Goal: Check status: Check status

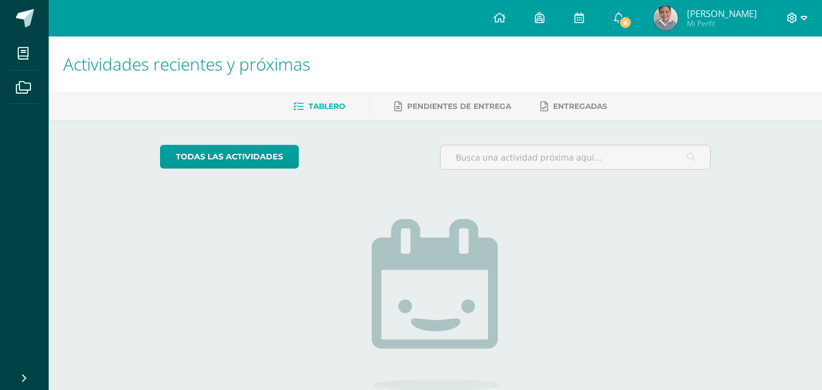
click at [797, 19] on icon at bounding box center [792, 18] width 11 height 11
click at [769, 79] on span "Cerrar sesión" at bounding box center [766, 83] width 55 height 12
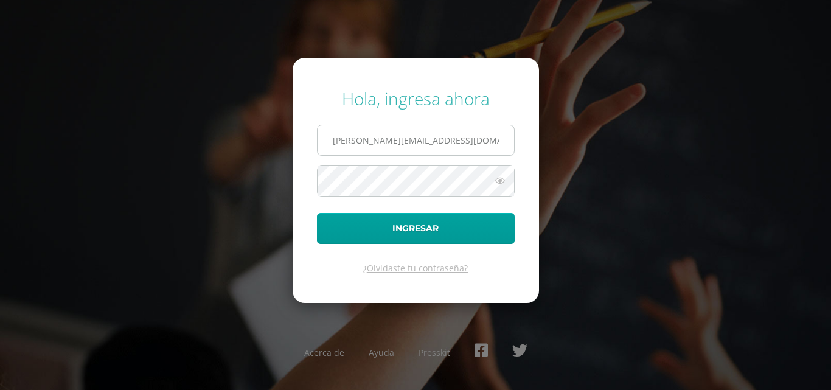
click at [436, 144] on input "a.veliz.2bdb@gmail.com" at bounding box center [416, 140] width 197 height 30
type input "a.veliz.6cdb@gmail.com"
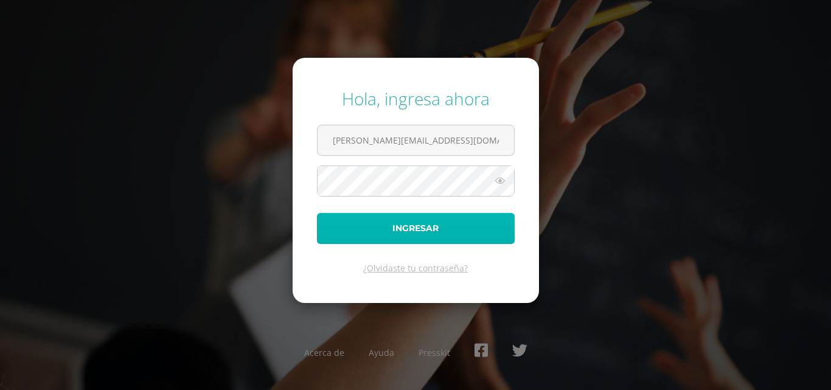
click at [446, 232] on button "Ingresar" at bounding box center [416, 228] width 198 height 31
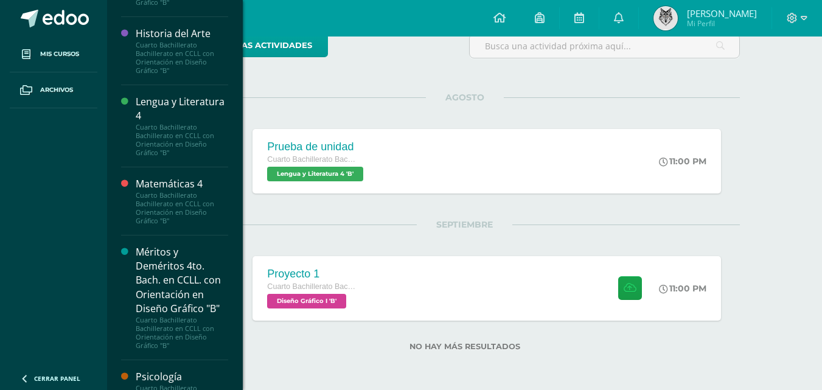
scroll to position [1055, 0]
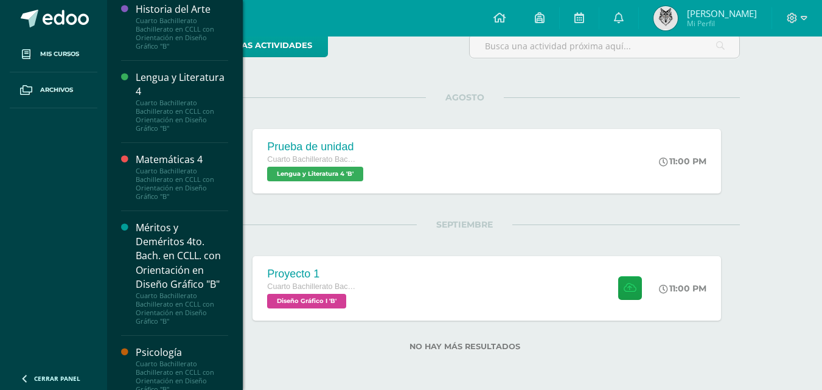
click at [174, 176] on div "Cuarto Bachillerato Bachillerato en CCLL con Orientación en Diseño Gráfico "B"" at bounding box center [182, 184] width 93 height 34
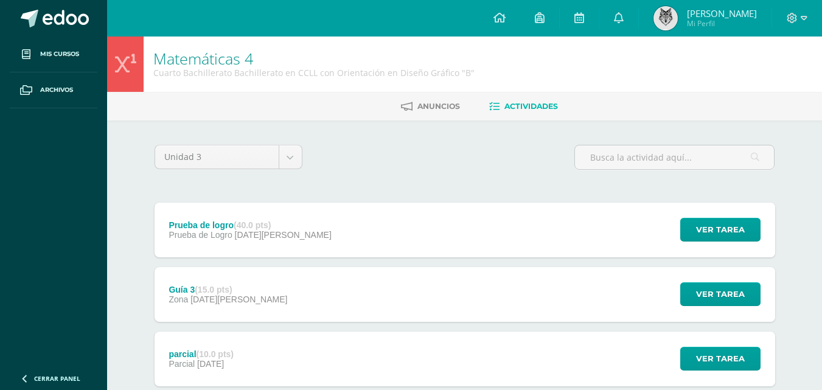
click at [671, 16] on img at bounding box center [666, 18] width 24 height 24
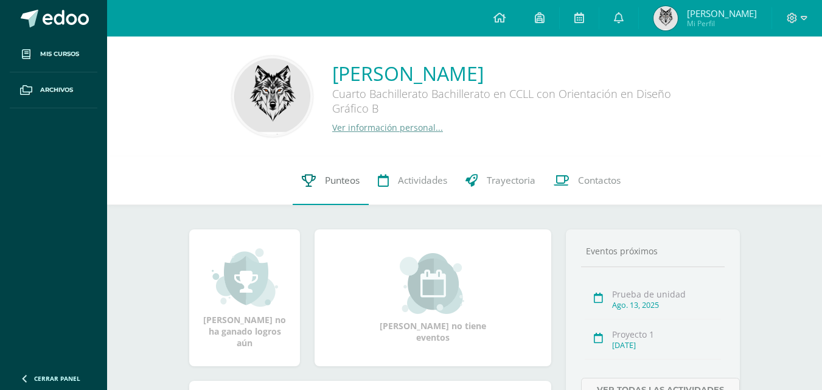
click at [334, 186] on span "Punteos" at bounding box center [342, 180] width 35 height 13
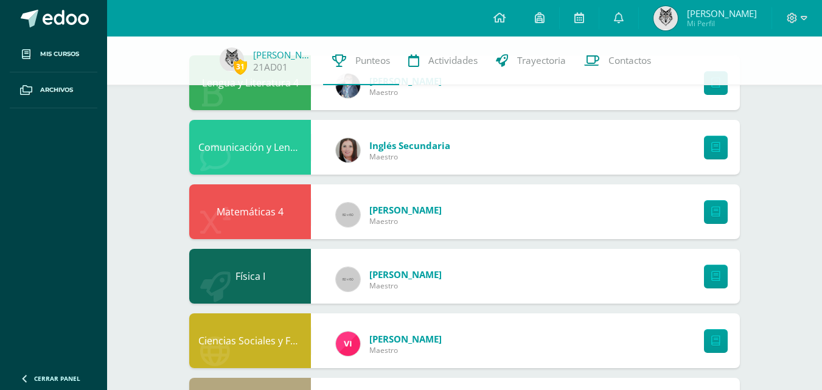
scroll to position [142, 0]
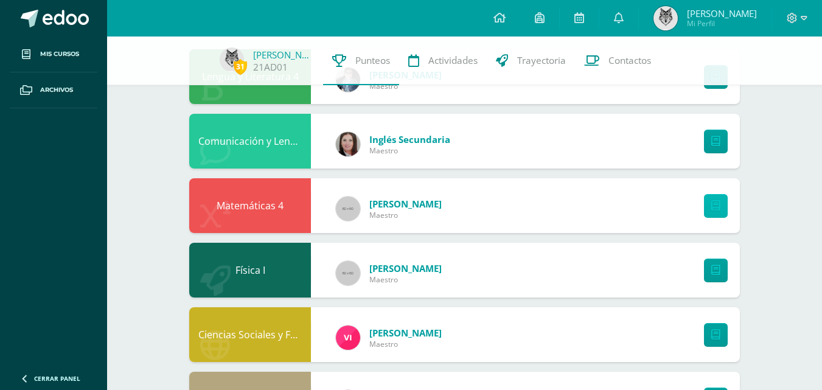
click at [711, 204] on link at bounding box center [716, 206] width 24 height 24
click at [792, 14] on icon at bounding box center [792, 18] width 11 height 11
click at [752, 84] on span "Cerrar sesión" at bounding box center [766, 83] width 55 height 12
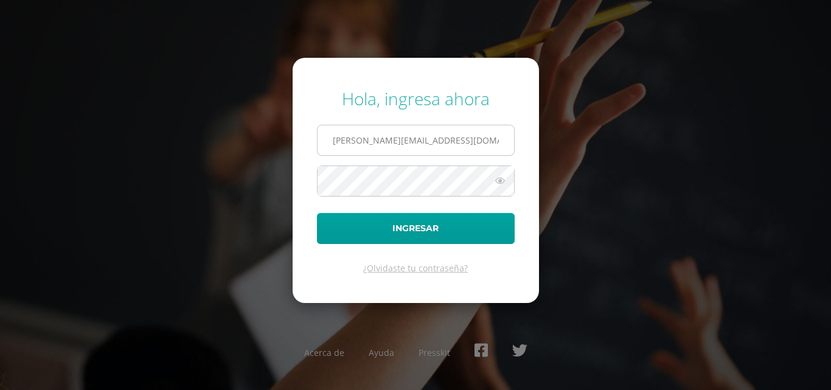
click at [448, 146] on input "a.veliz.6cdb@gmail.com" at bounding box center [416, 140] width 197 height 30
type input "a.veliz.2bdb@gmail.com"
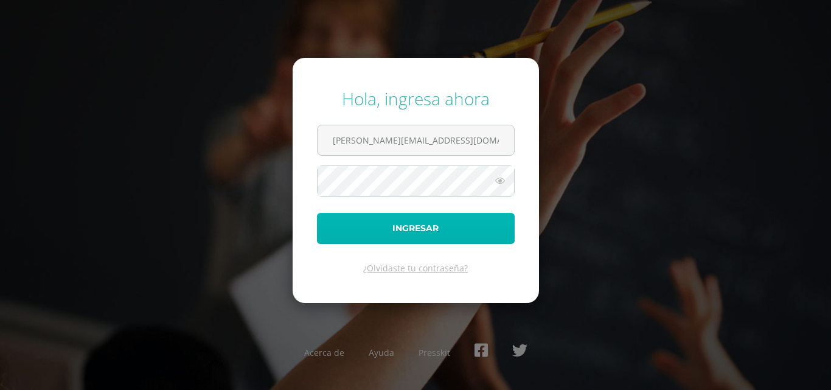
click at [447, 235] on button "Ingresar" at bounding box center [416, 228] width 198 height 31
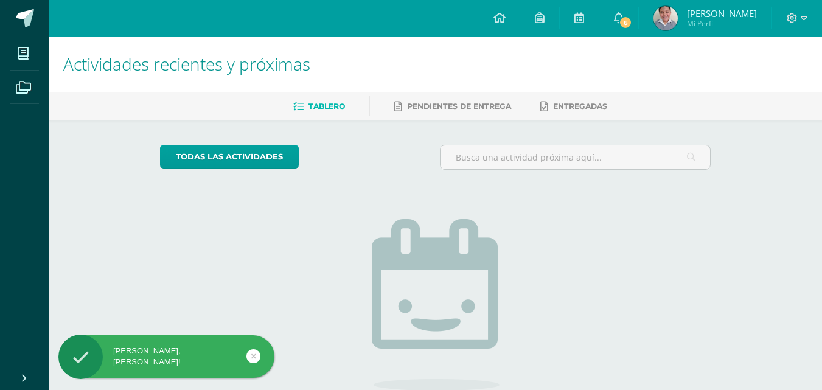
click at [675, 17] on img at bounding box center [666, 18] width 24 height 24
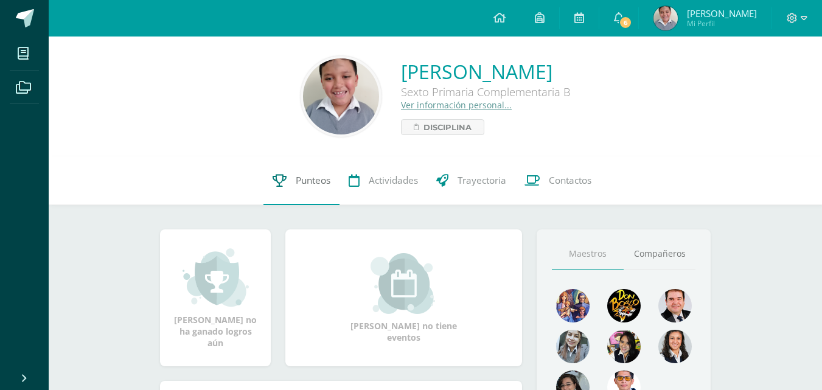
click at [281, 184] on icon at bounding box center [280, 180] width 14 height 13
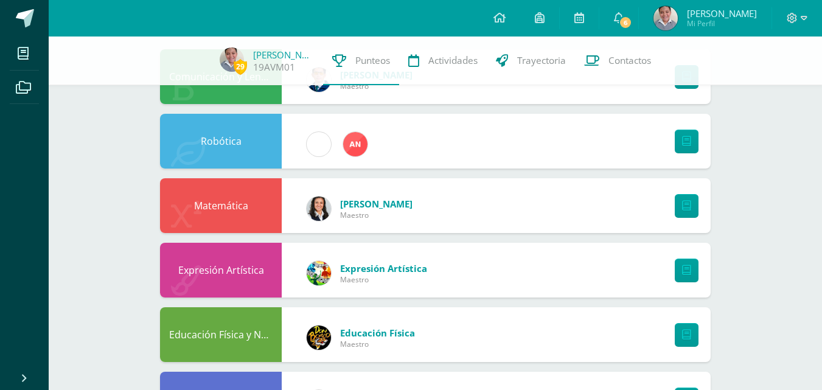
scroll to position [223, 0]
